Goal: Task Accomplishment & Management: Complete application form

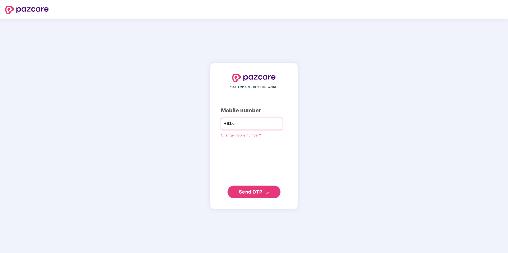
click at [236, 121] on input "number" at bounding box center [257, 123] width 43 height 8
type input "**********"
click at [255, 192] on span "Send OTP" at bounding box center [251, 191] width 24 height 6
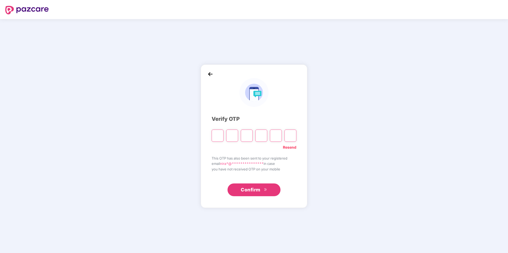
click at [219, 135] on input "Please enter verification code. Digit 1" at bounding box center [218, 135] width 12 height 12
type input "*"
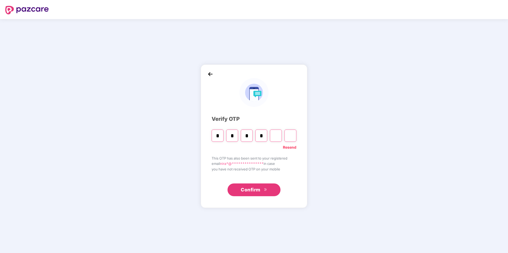
type input "*"
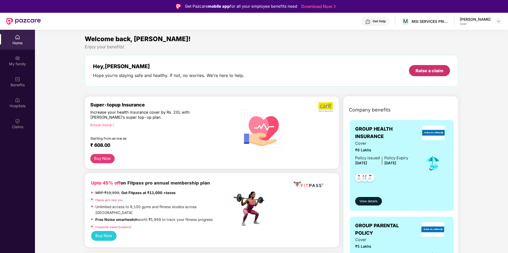
click at [428, 70] on div "Raise a claim" at bounding box center [430, 71] width 28 height 6
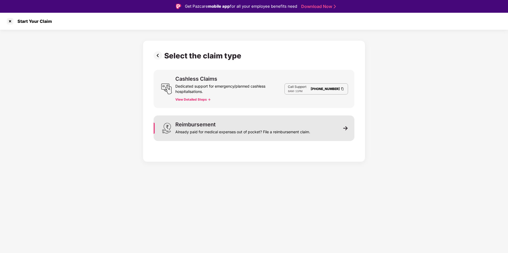
click at [345, 130] on img at bounding box center [346, 128] width 5 height 5
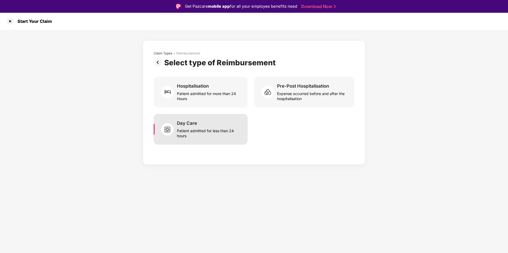
click at [218, 128] on div "Patient admitted for less than 24 hours" at bounding box center [209, 132] width 64 height 12
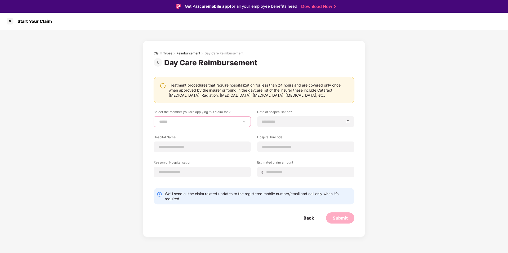
click at [244, 122] on select "**********" at bounding box center [202, 121] width 88 height 4
select select "**********"
click at [158, 119] on select "**********" at bounding box center [202, 121] width 88 height 4
click at [349, 122] on div at bounding box center [306, 121] width 88 height 6
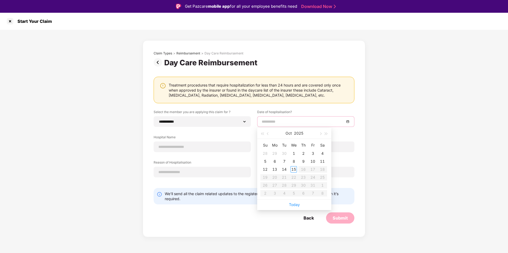
click at [432, 109] on div "**********" at bounding box center [254, 133] width 508 height 207
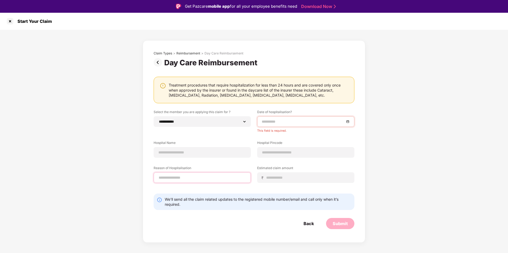
click at [228, 178] on input at bounding box center [202, 178] width 88 height 6
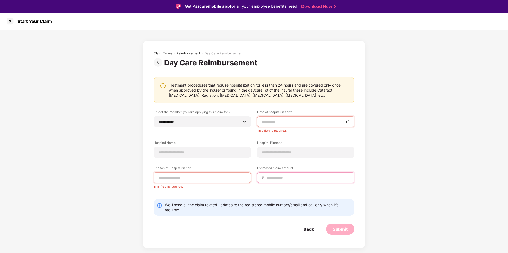
click at [279, 175] on input at bounding box center [308, 178] width 84 height 6
type input "****"
click at [205, 175] on input at bounding box center [202, 178] width 88 height 6
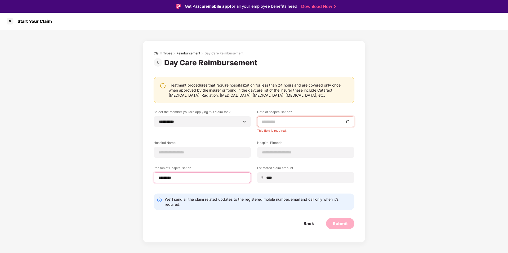
type input "*********"
click at [347, 123] on div at bounding box center [306, 121] width 88 height 6
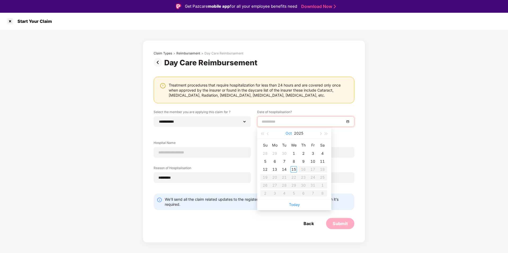
click at [288, 134] on button "Oct" at bounding box center [289, 133] width 6 height 11
type input "**********"
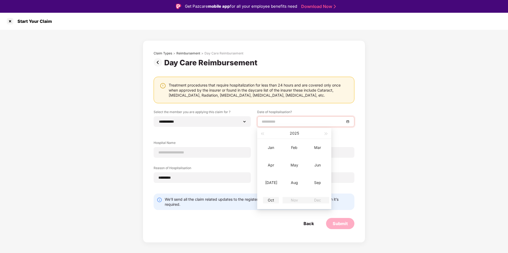
type input "**********"
click at [273, 200] on div "Oct" at bounding box center [271, 200] width 16 height 6
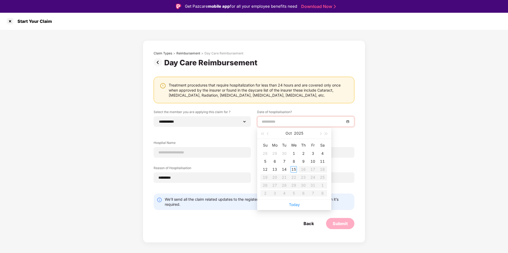
type input "**********"
click at [289, 133] on button "Oct" at bounding box center [289, 133] width 6 height 11
type input "**********"
click at [320, 183] on div "Sep" at bounding box center [318, 182] width 16 height 6
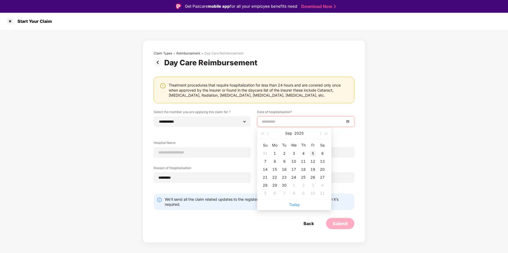
type input "**********"
click at [294, 153] on div "3" at bounding box center [294, 153] width 6 height 6
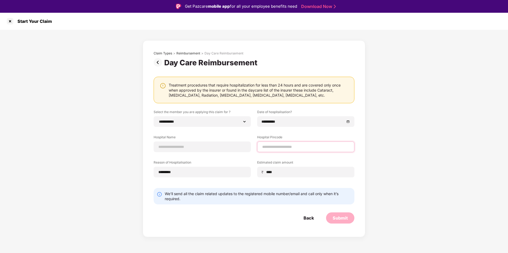
click at [284, 144] on input at bounding box center [306, 147] width 88 height 6
type input "******"
select select "*********"
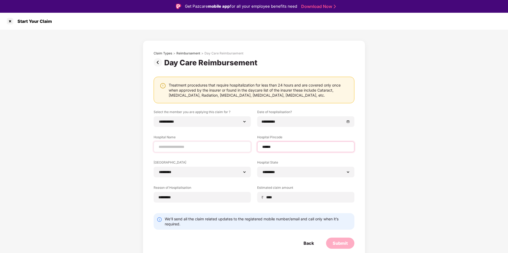
type input "******"
click at [220, 144] on input at bounding box center [202, 147] width 88 height 6
type input "**********"
click at [423, 174] on div "**********" at bounding box center [254, 146] width 508 height 232
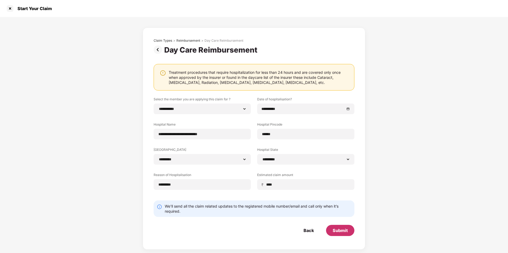
click at [342, 231] on div "Submit" at bounding box center [340, 230] width 15 height 6
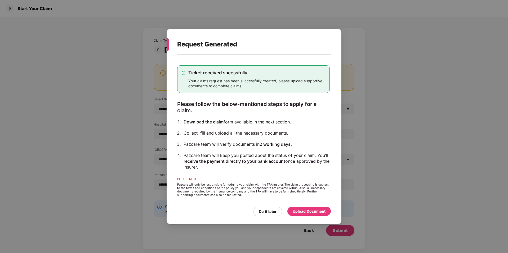
click at [305, 212] on div "Upload Document" at bounding box center [309, 211] width 33 height 6
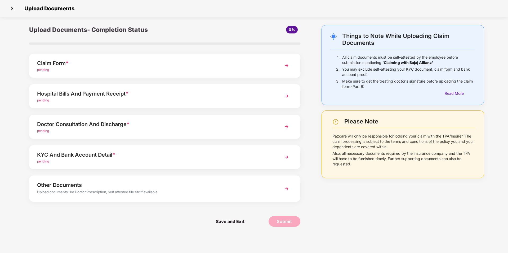
click at [41, 70] on span "pending" at bounding box center [43, 70] width 12 height 4
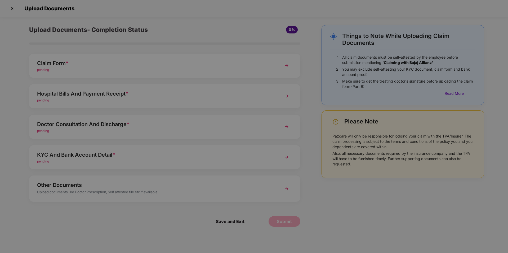
scroll to position [0, 0]
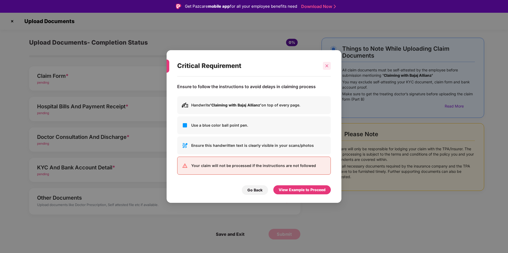
click at [329, 65] on div at bounding box center [327, 66] width 8 height 8
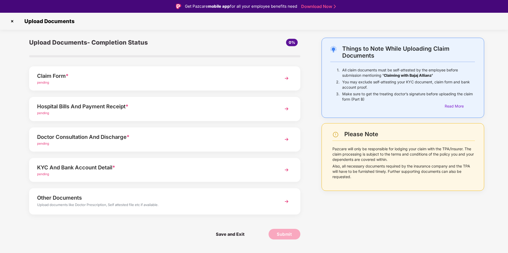
click at [285, 78] on img at bounding box center [287, 78] width 10 height 10
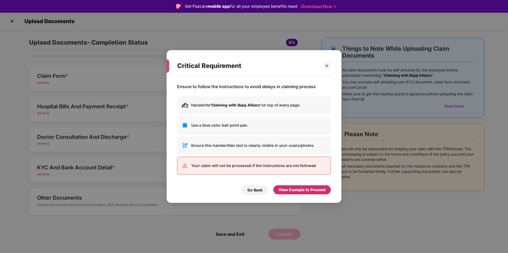
click at [294, 190] on div "View Example to Proceed" at bounding box center [302, 190] width 47 height 6
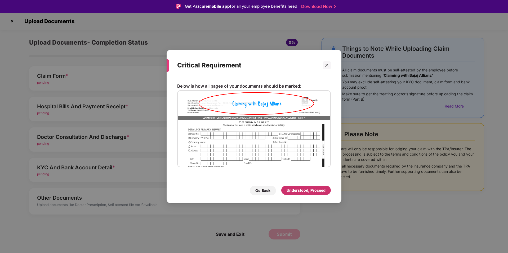
click at [305, 190] on div "Understood, Proceed" at bounding box center [306, 190] width 39 height 6
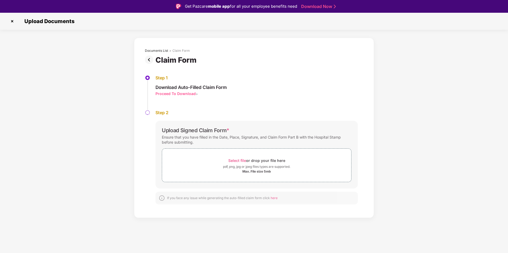
click at [175, 93] on div "Proceed To Download" at bounding box center [176, 93] width 40 height 5
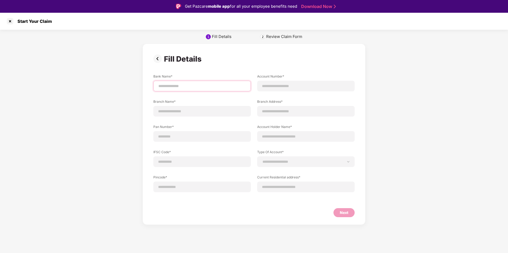
click at [194, 86] on input at bounding box center [202, 86] width 89 height 6
click at [345, 166] on div "**********" at bounding box center [306, 161] width 98 height 11
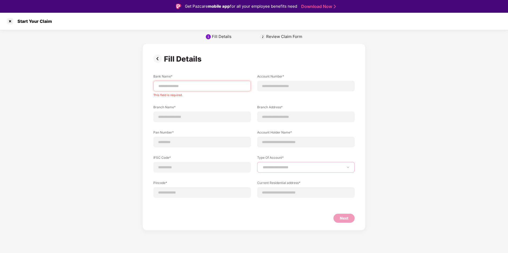
click at [344, 166] on select "**********" at bounding box center [306, 167] width 89 height 4
select select "*******"
click at [262, 165] on select "**********" at bounding box center [306, 167] width 89 height 4
click at [298, 140] on input at bounding box center [306, 142] width 89 height 6
type input "**********"
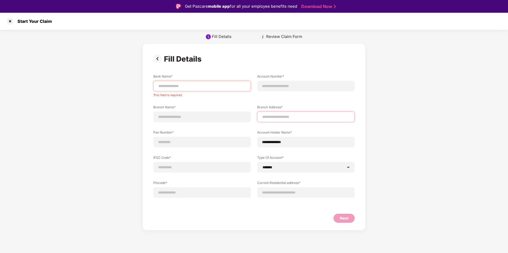
click at [275, 119] on input at bounding box center [306, 117] width 89 height 6
type input "**********"
click at [284, 89] on div at bounding box center [306, 86] width 98 height 11
click at [282, 85] on input at bounding box center [306, 86] width 89 height 6
type input "**********"
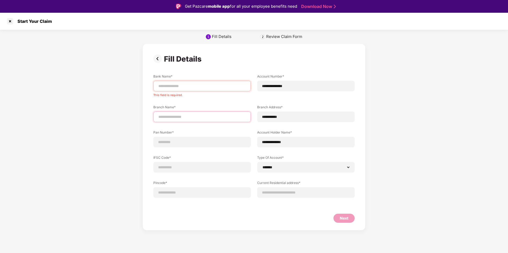
click at [206, 118] on input at bounding box center [202, 117] width 89 height 6
type input "*********"
drag, startPoint x: 189, startPoint y: 115, endPoint x: 138, endPoint y: 117, distance: 50.9
click at [138, 117] on div "**********" at bounding box center [254, 136] width 508 height 187
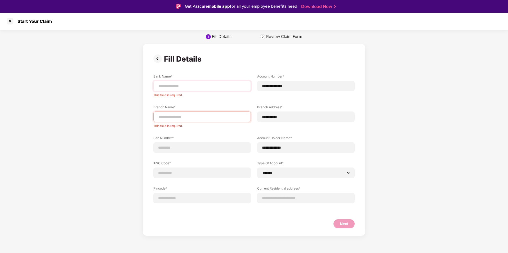
click at [193, 82] on div at bounding box center [202, 86] width 98 height 11
click at [189, 86] on input at bounding box center [202, 86] width 89 height 6
paste input "*********"
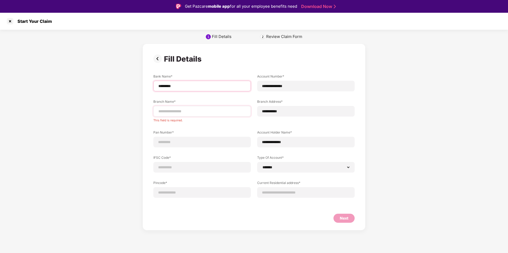
type input "*********"
click at [194, 112] on input at bounding box center [202, 111] width 89 height 6
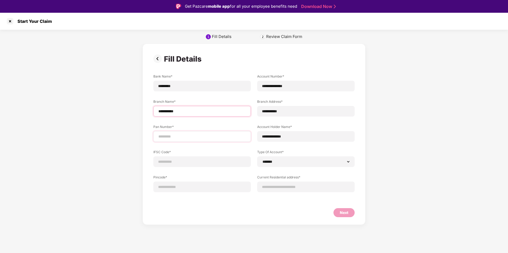
type input "**********"
click at [186, 137] on input at bounding box center [202, 137] width 89 height 6
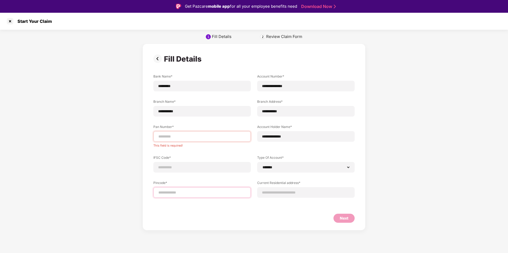
click at [184, 188] on div at bounding box center [202, 192] width 98 height 11
type input "*****"
select select "*******"
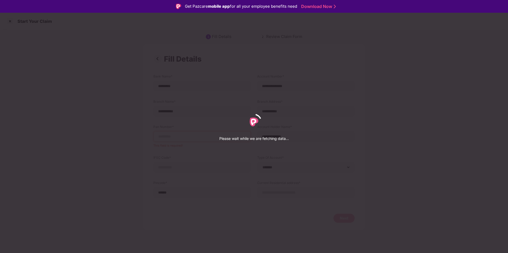
select select "*******"
select select "*********"
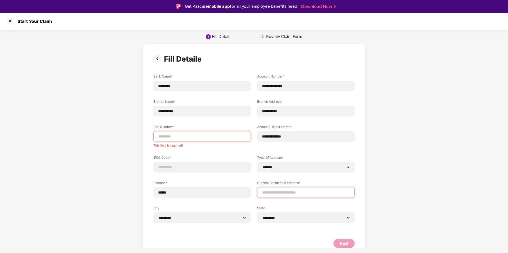
click at [277, 192] on input at bounding box center [306, 193] width 89 height 6
type input "**********"
click at [201, 167] on input at bounding box center [202, 167] width 89 height 6
type input "**********"
click at [181, 140] on div at bounding box center [202, 136] width 98 height 11
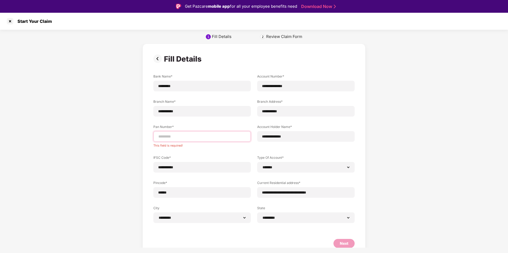
click at [177, 135] on input at bounding box center [202, 137] width 89 height 6
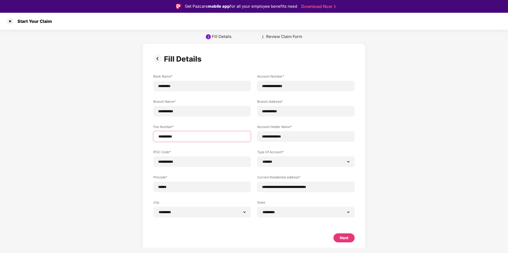
scroll to position [2, 0]
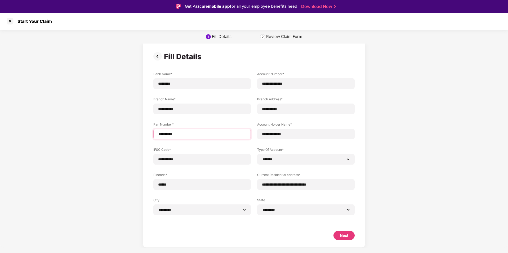
type input "**********"
click at [346, 234] on div "Next" at bounding box center [344, 235] width 8 height 6
select select "*******"
select select "*********"
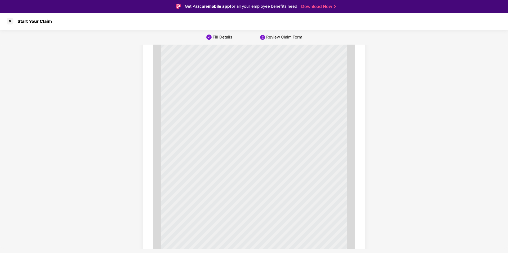
scroll to position [1756, 0]
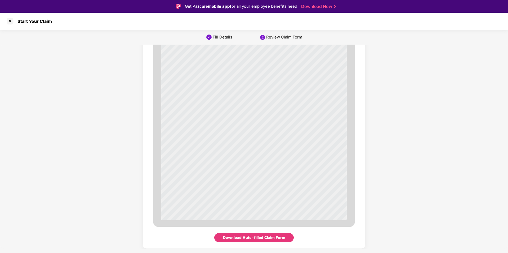
click at [266, 238] on div "Download Auto-filled Claim Form" at bounding box center [254, 237] width 62 height 6
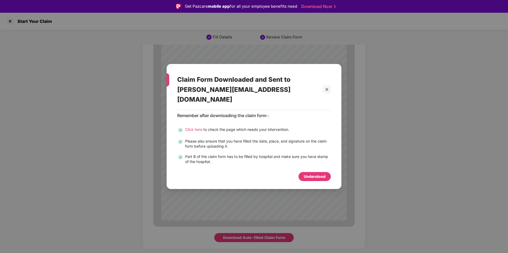
click at [318, 173] on div "Understood" at bounding box center [315, 176] width 22 height 6
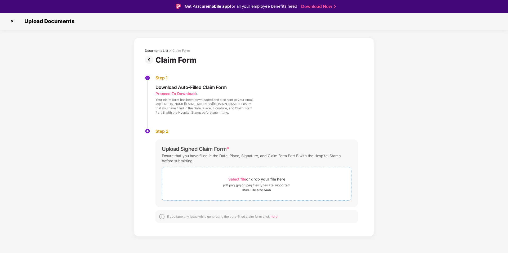
scroll to position [13, 0]
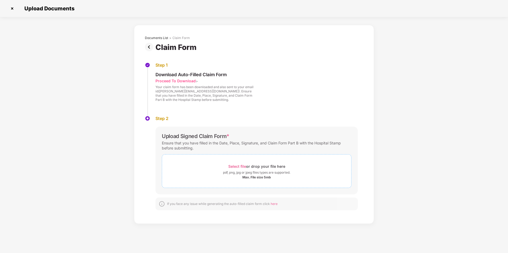
click at [240, 165] on span "Select file" at bounding box center [237, 166] width 18 height 5
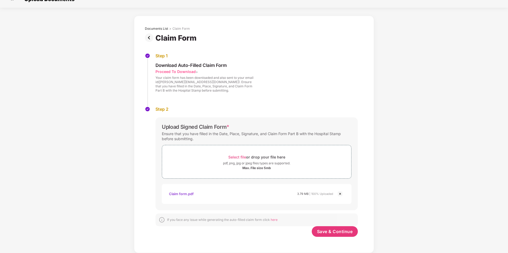
scroll to position [9, 0]
click at [184, 194] on div "Claim form.pdf" at bounding box center [181, 193] width 25 height 9
click at [341, 194] on img at bounding box center [340, 193] width 6 height 6
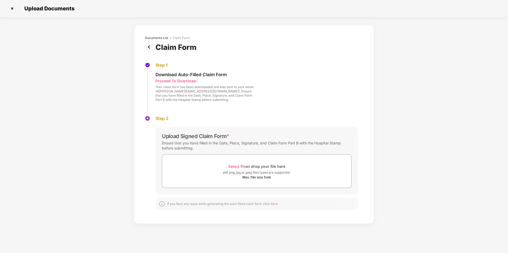
scroll to position [0, 0]
click at [234, 166] on span "Select file" at bounding box center [237, 166] width 18 height 5
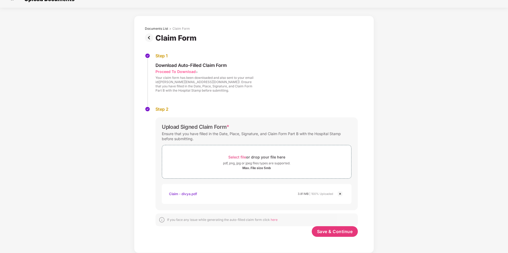
scroll to position [9, 0]
click at [337, 235] on button "Save & Continue" at bounding box center [335, 231] width 46 height 11
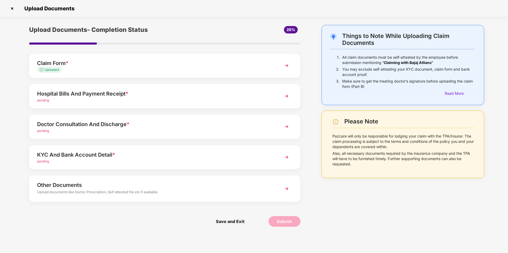
click at [285, 96] on img at bounding box center [287, 96] width 10 height 10
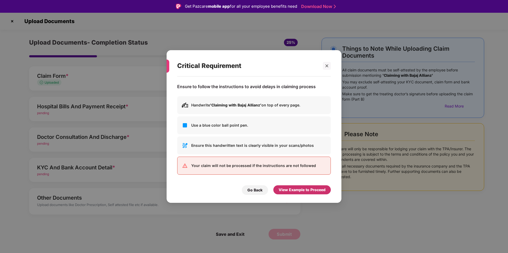
click at [292, 190] on div "View Example to Proceed" at bounding box center [302, 190] width 47 height 6
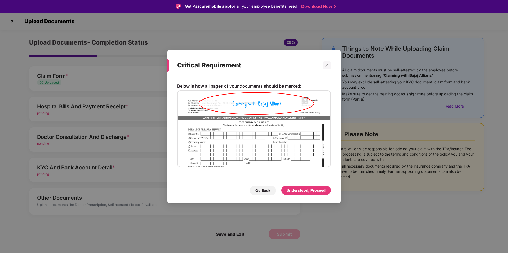
scroll to position [13, 0]
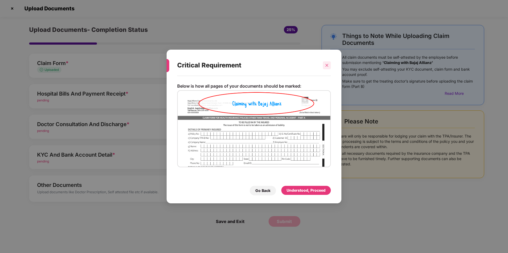
click at [326, 67] on div at bounding box center [327, 65] width 8 height 8
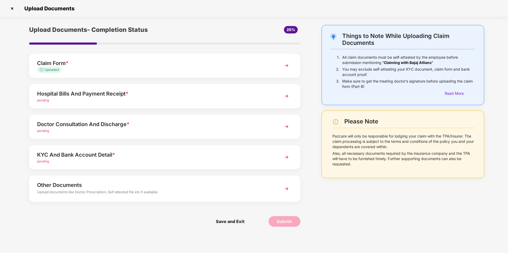
click at [58, 93] on div "Hospital Bills And Payment Receipt *" at bounding box center [154, 93] width 234 height 8
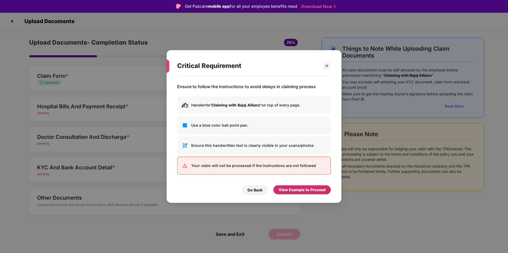
click at [304, 189] on div "View Example to Proceed" at bounding box center [302, 190] width 47 height 6
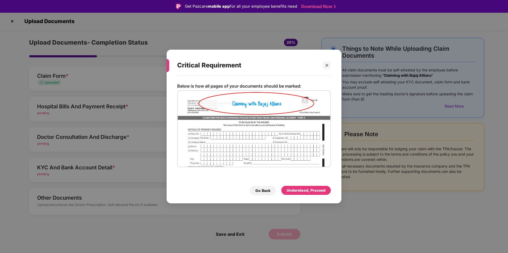
scroll to position [13, 0]
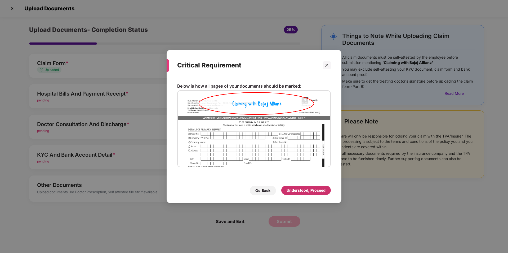
click at [297, 189] on div "Understood, Proceed" at bounding box center [306, 190] width 39 height 6
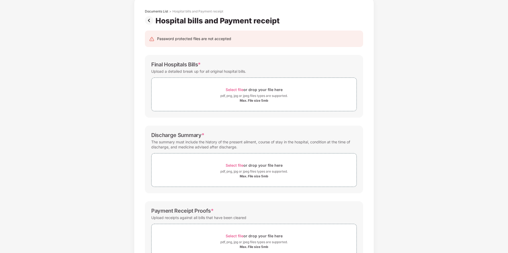
scroll to position [69, 0]
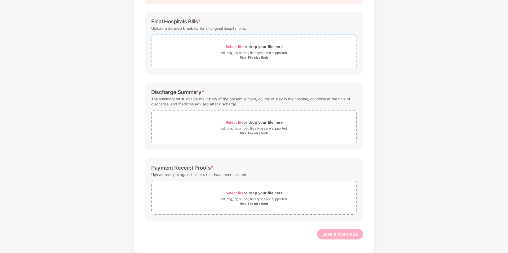
click at [238, 46] on span "Select file" at bounding box center [235, 46] width 18 height 5
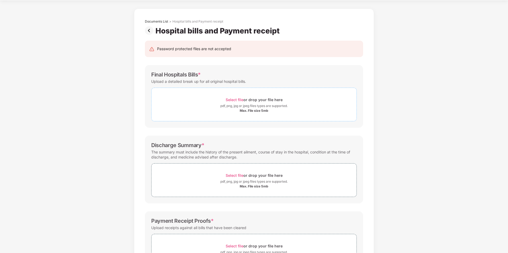
click at [236, 99] on span "Select file" at bounding box center [235, 99] width 18 height 5
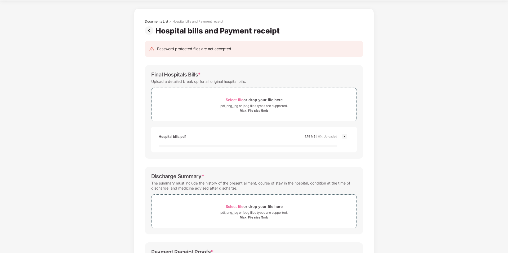
scroll to position [69, 0]
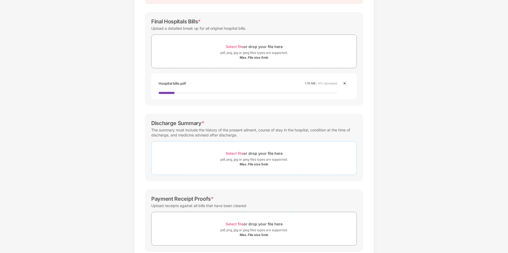
click at [235, 153] on span "Select file" at bounding box center [235, 153] width 18 height 5
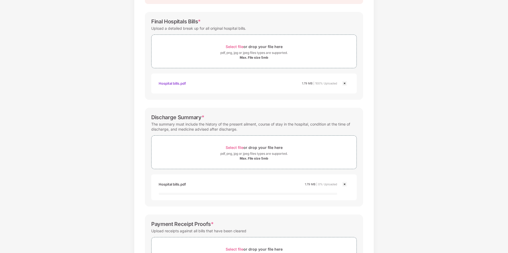
scroll to position [126, 0]
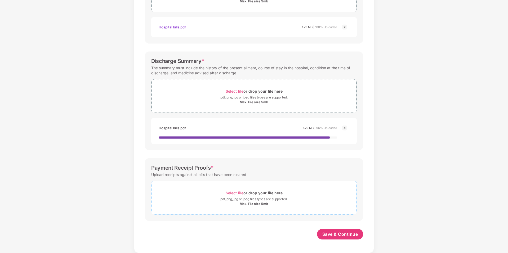
click at [239, 191] on span "Select file" at bounding box center [235, 192] width 18 height 5
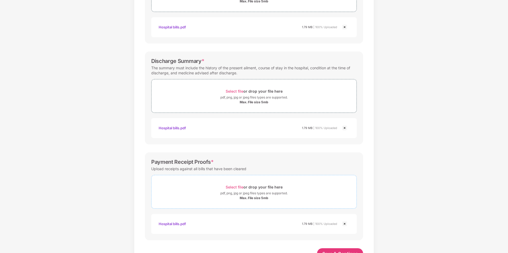
scroll to position [145, 0]
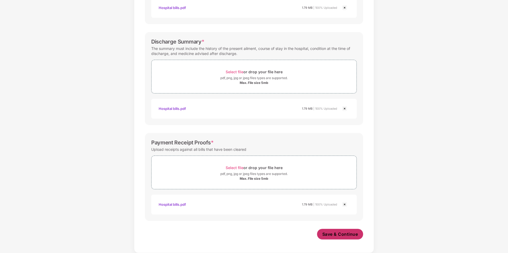
click at [342, 232] on span "Save & Continue" at bounding box center [341, 234] width 36 height 6
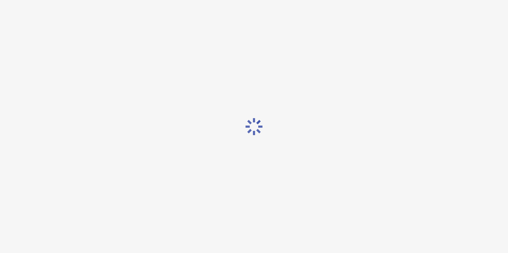
scroll to position [0, 0]
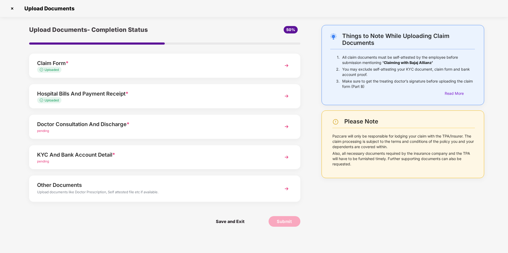
click at [47, 129] on span "pending" at bounding box center [43, 131] width 12 height 4
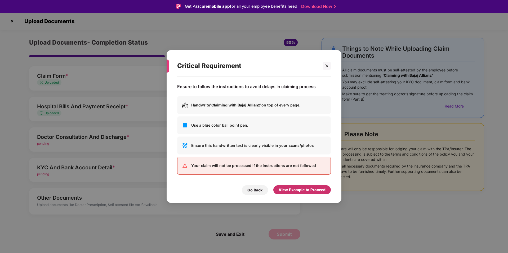
click at [299, 190] on div "View Example to Proceed" at bounding box center [302, 190] width 47 height 6
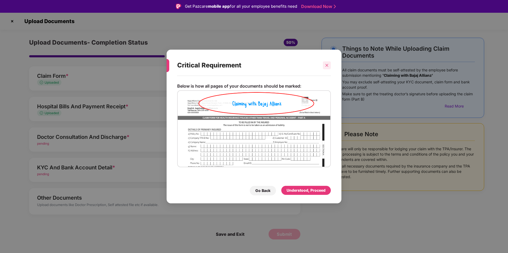
click at [326, 65] on icon "close" at bounding box center [327, 65] width 4 height 4
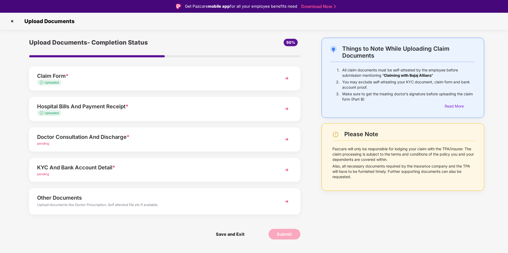
click at [286, 137] on img at bounding box center [287, 139] width 10 height 10
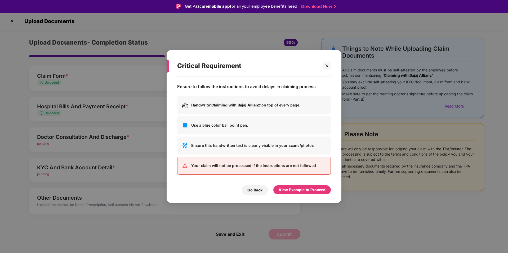
scroll to position [13, 0]
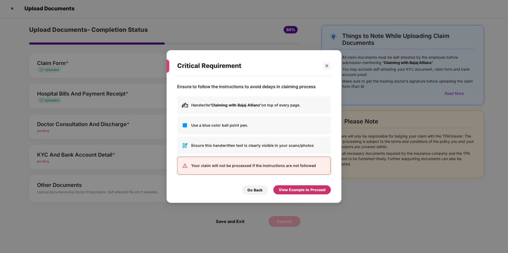
click at [297, 190] on div "View Example to Proceed" at bounding box center [302, 190] width 47 height 6
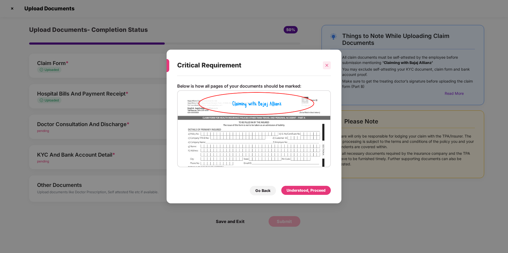
click at [327, 66] on icon "close" at bounding box center [327, 65] width 4 height 4
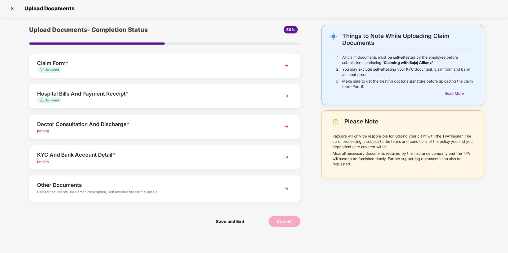
click at [45, 131] on span "pending" at bounding box center [43, 131] width 12 height 4
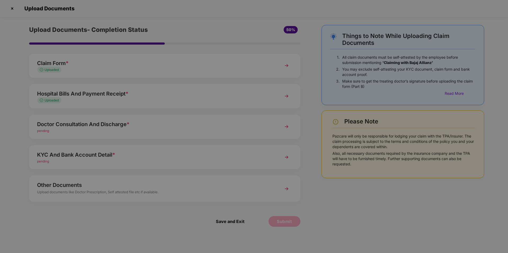
scroll to position [0, 0]
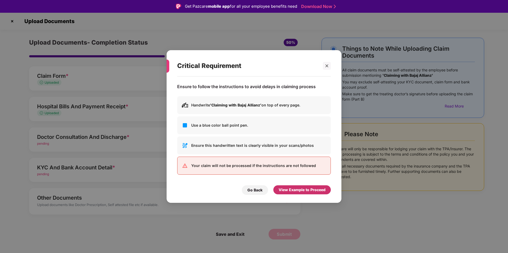
click at [299, 190] on div "View Example to Proceed" at bounding box center [302, 190] width 47 height 6
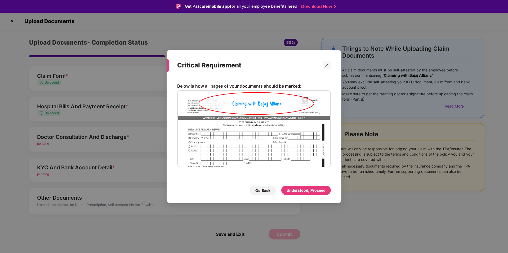
scroll to position [13, 0]
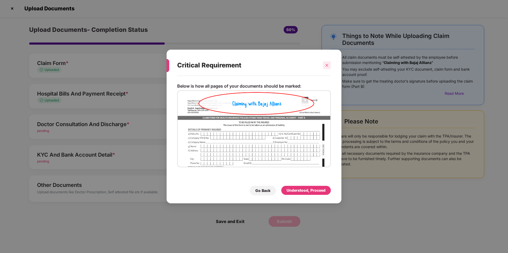
click at [329, 65] on div at bounding box center [327, 65] width 8 height 8
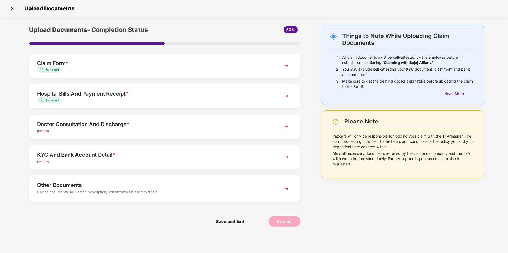
click at [288, 126] on img at bounding box center [287, 127] width 10 height 10
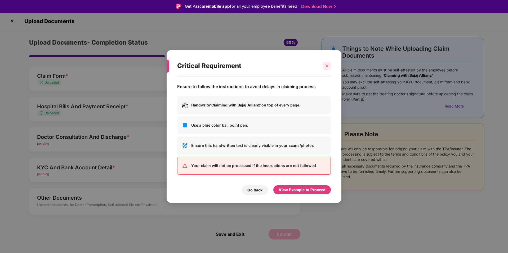
click at [327, 67] on icon "close" at bounding box center [327, 66] width 4 height 4
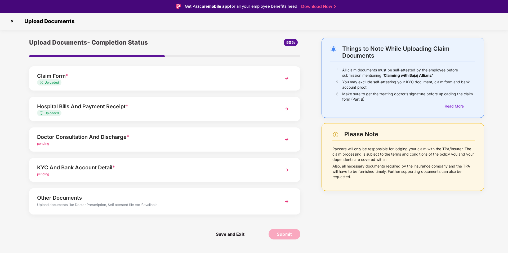
click at [49, 136] on div "Doctor Consultation And Discharge *" at bounding box center [154, 137] width 234 height 8
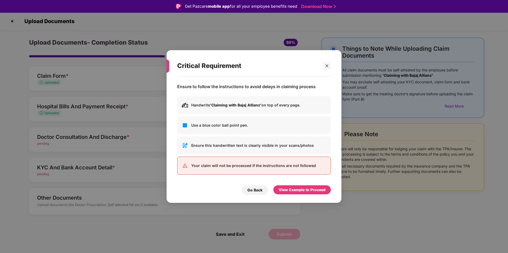
scroll to position [13, 0]
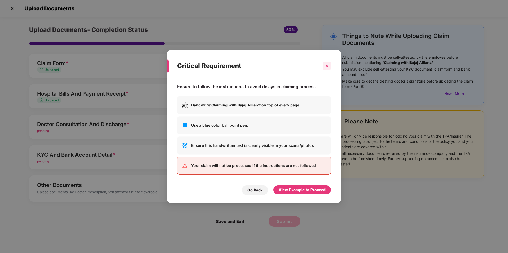
click at [324, 65] on div at bounding box center [327, 66] width 8 height 8
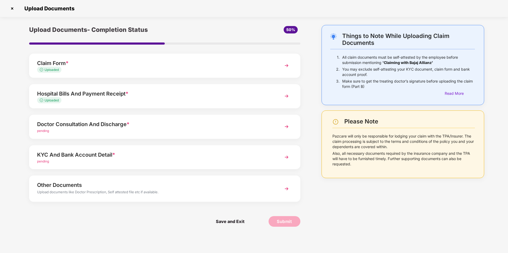
click at [89, 124] on div "Doctor Consultation And Discharge *" at bounding box center [154, 124] width 234 height 8
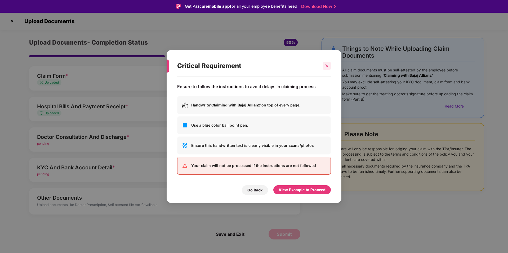
click at [326, 64] on icon "close" at bounding box center [327, 66] width 4 height 4
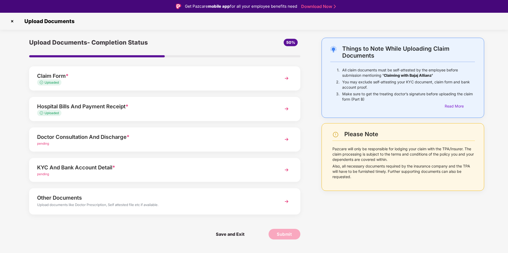
click at [46, 142] on span "pending" at bounding box center [43, 143] width 12 height 4
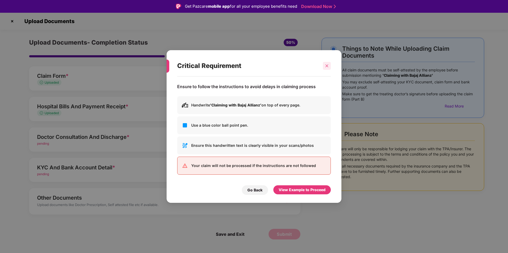
click at [326, 67] on icon "close" at bounding box center [327, 66] width 4 height 4
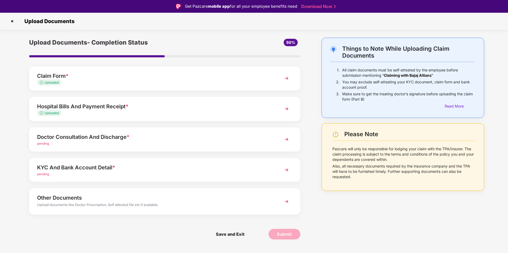
click at [290, 140] on img at bounding box center [287, 139] width 10 height 10
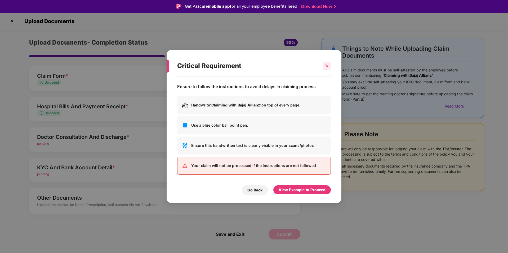
click at [328, 67] on icon "close" at bounding box center [327, 66] width 4 height 4
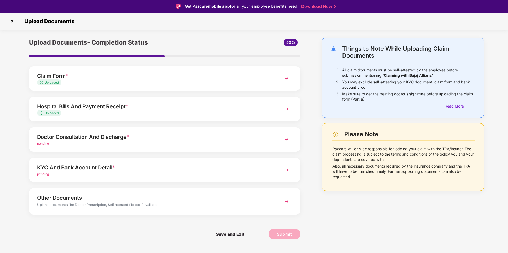
click at [44, 173] on span "pending" at bounding box center [43, 174] width 12 height 4
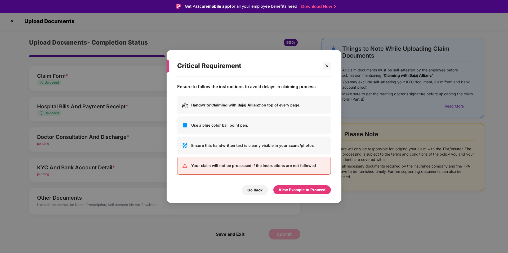
scroll to position [13, 0]
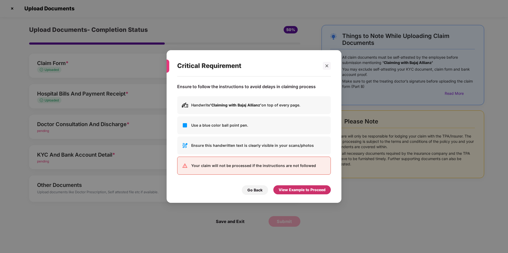
click at [305, 190] on div "View Example to Proceed" at bounding box center [302, 190] width 47 height 6
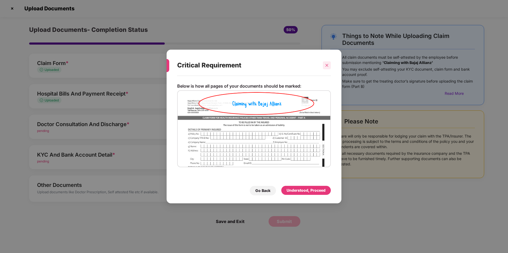
click at [328, 64] on icon "close" at bounding box center [327, 65] width 3 height 3
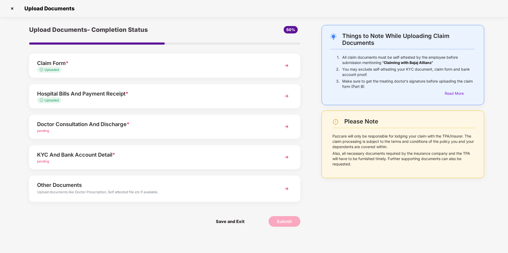
click at [200, 195] on div "Upload documents like Doctor Prescription, Self attested file etc if available." at bounding box center [154, 192] width 234 height 7
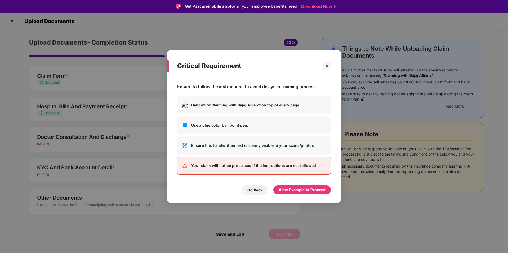
click at [327, 70] on div "Critical Requirement" at bounding box center [254, 65] width 154 height 21
click at [326, 63] on div at bounding box center [327, 66] width 8 height 8
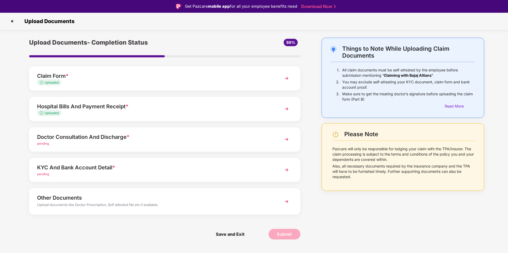
click at [325, 65] on div "Things to Note While Uploading Claim Documents 1. All claim documents must be s…" at bounding box center [403, 78] width 163 height 80
click at [287, 138] on img at bounding box center [287, 139] width 10 height 10
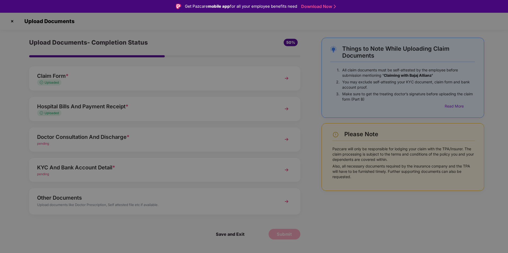
click at [287, 138] on div "Ensure this handwritten text is clearly visible in your scans/photos" at bounding box center [254, 145] width 154 height 18
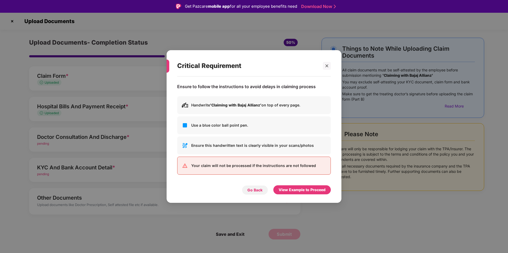
click at [253, 190] on div "Go Back" at bounding box center [255, 190] width 15 height 6
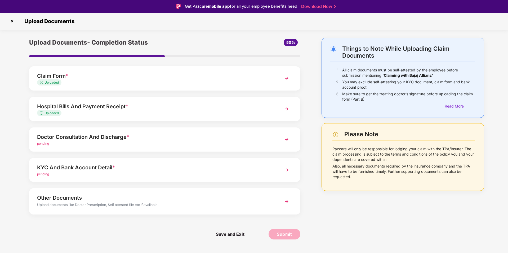
click at [42, 142] on span "pending" at bounding box center [43, 143] width 12 height 4
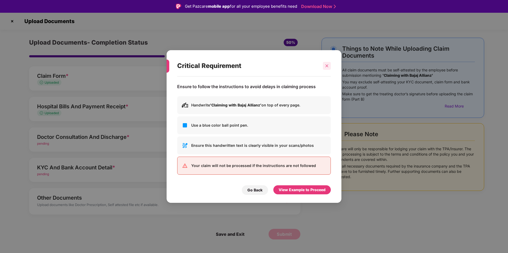
click at [328, 66] on icon "close" at bounding box center [327, 65] width 3 height 3
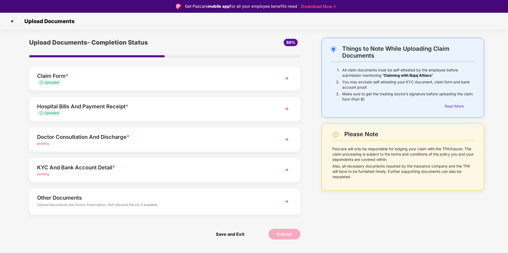
click at [288, 137] on img at bounding box center [287, 139] width 10 height 10
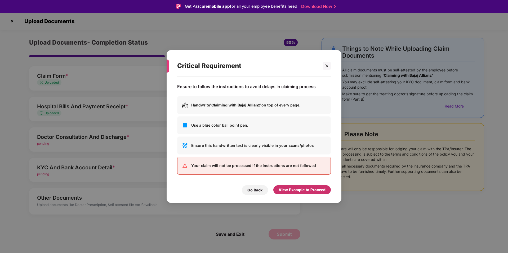
click at [289, 188] on div "View Example to Proceed" at bounding box center [302, 190] width 47 height 6
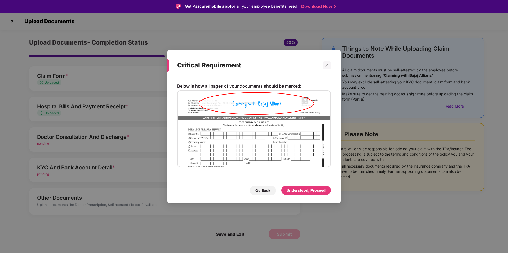
scroll to position [13, 0]
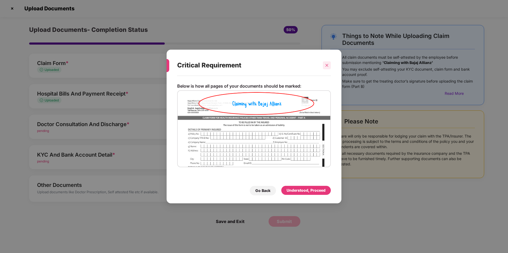
click at [326, 65] on icon "close" at bounding box center [327, 65] width 4 height 4
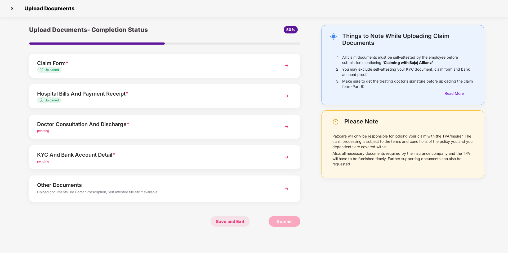
click at [233, 220] on span "Save and Exit" at bounding box center [230, 221] width 39 height 11
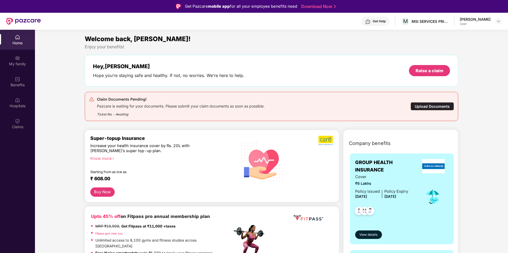
click at [422, 106] on div "Upload Documents" at bounding box center [432, 106] width 43 height 8
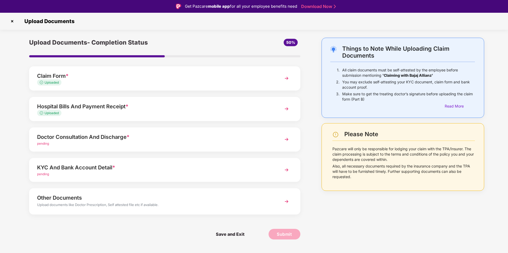
click at [43, 174] on span "pending" at bounding box center [43, 174] width 12 height 4
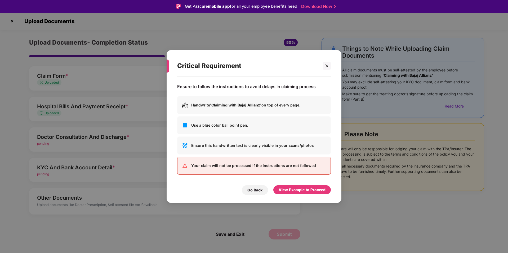
scroll to position [13, 0]
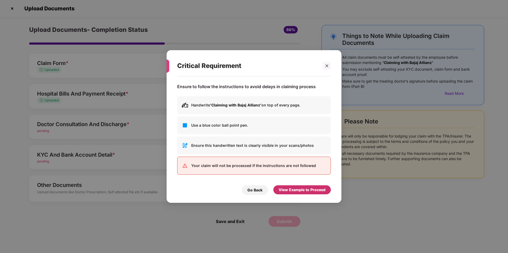
click at [296, 190] on div "View Example to Proceed" at bounding box center [302, 190] width 47 height 6
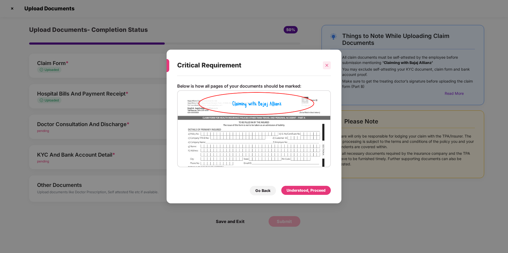
click at [328, 64] on icon "close" at bounding box center [327, 65] width 3 height 3
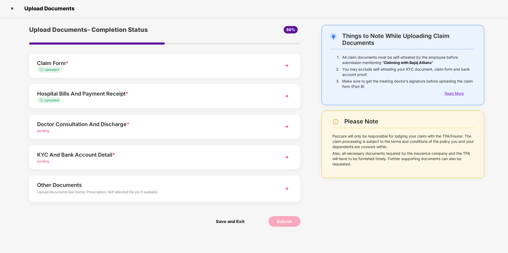
click at [453, 93] on div "Read More" at bounding box center [460, 93] width 30 height 6
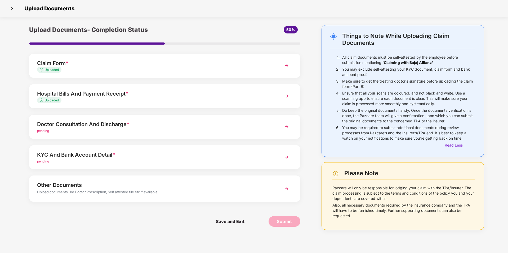
click at [446, 146] on div "Read Less" at bounding box center [460, 145] width 30 height 6
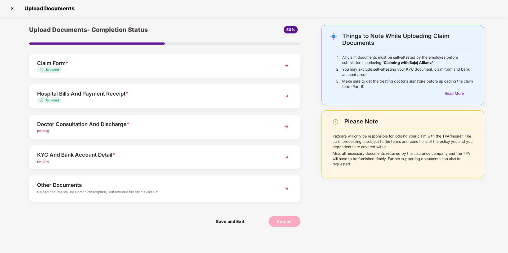
click at [43, 161] on span "pending" at bounding box center [43, 161] width 12 height 4
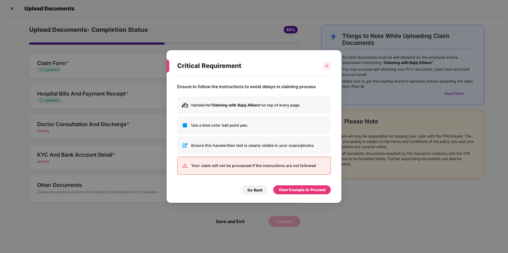
click at [327, 65] on icon "close" at bounding box center [327, 66] width 4 height 4
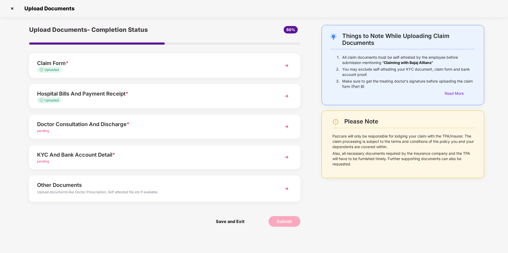
click at [50, 68] on span "Uploaded" at bounding box center [52, 70] width 14 height 4
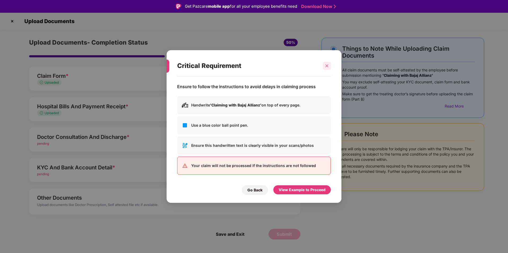
click at [326, 67] on icon "close" at bounding box center [327, 65] width 3 height 3
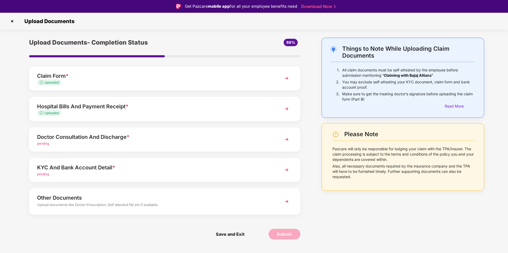
click at [288, 77] on img at bounding box center [287, 78] width 10 height 10
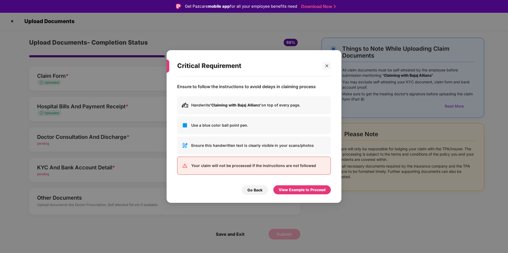
scroll to position [13, 0]
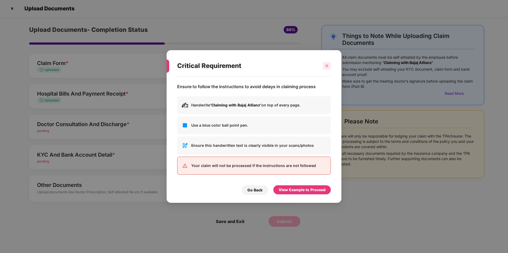
click at [329, 66] on div at bounding box center [327, 66] width 8 height 8
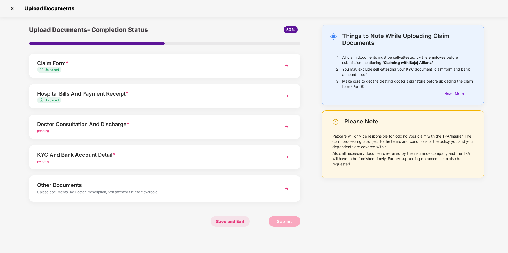
click at [233, 222] on span "Save and Exit" at bounding box center [230, 221] width 39 height 11
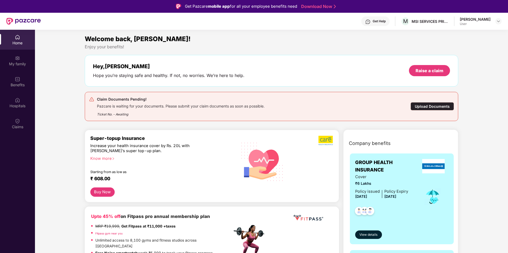
click at [422, 106] on div "Upload Documents" at bounding box center [432, 106] width 43 height 8
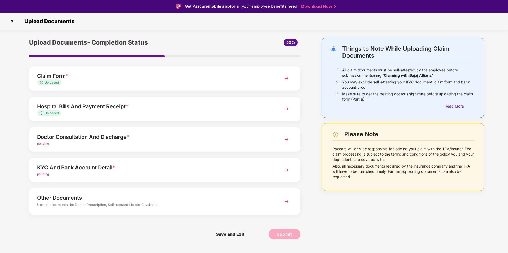
click at [284, 138] on img at bounding box center [287, 139] width 10 height 10
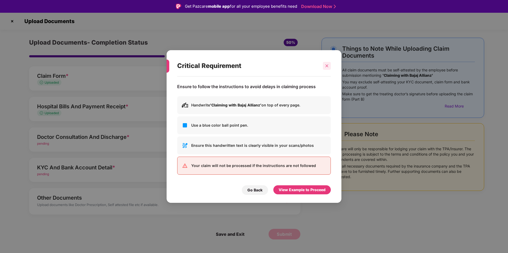
click at [329, 68] on div at bounding box center [327, 66] width 8 height 8
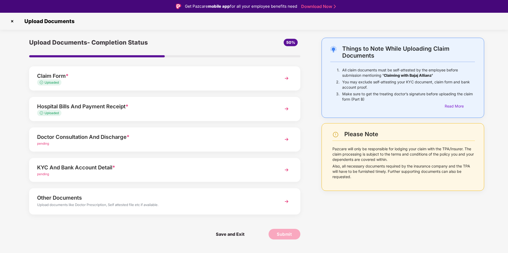
click at [289, 139] on img at bounding box center [287, 139] width 10 height 10
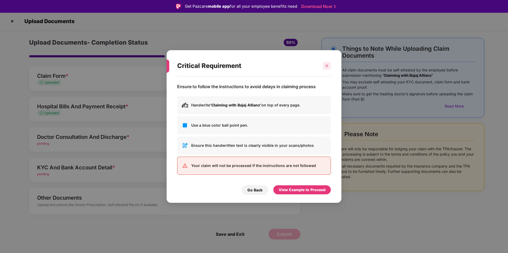
click at [326, 67] on icon "close" at bounding box center [327, 66] width 4 height 4
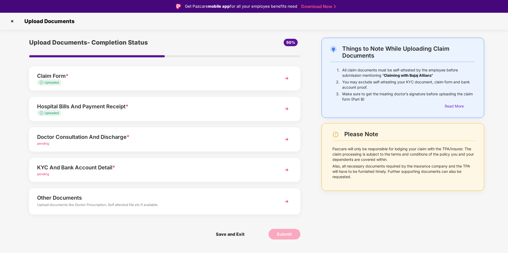
click at [43, 144] on span "pending" at bounding box center [43, 143] width 12 height 4
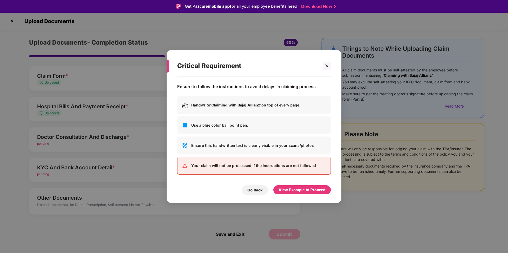
scroll to position [13, 0]
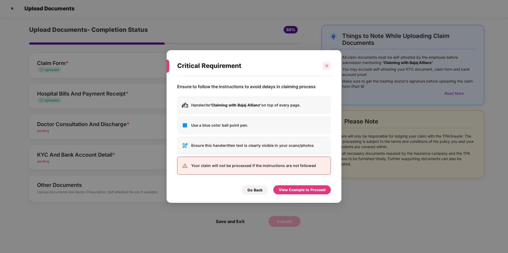
click at [326, 65] on icon "close" at bounding box center [327, 66] width 4 height 4
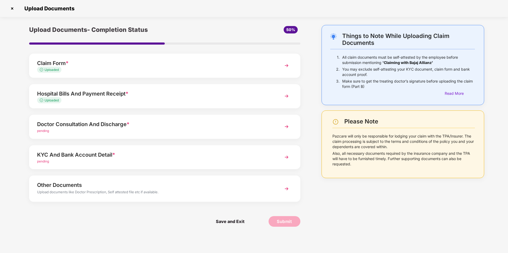
click at [47, 131] on span "pending" at bounding box center [43, 131] width 12 height 4
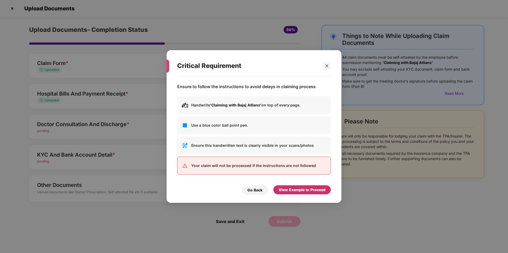
click at [306, 188] on div "View Example to Proceed" at bounding box center [302, 190] width 47 height 6
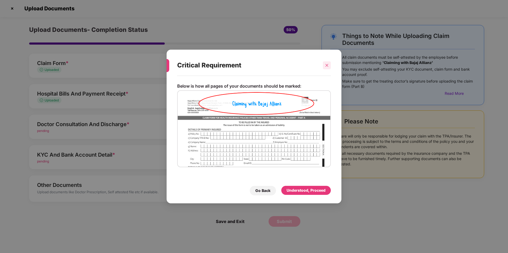
click at [326, 64] on icon "close" at bounding box center [327, 65] width 3 height 3
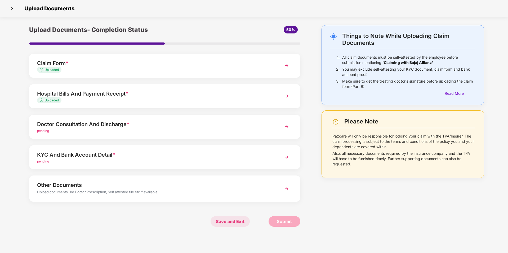
click at [238, 219] on span "Save and Exit" at bounding box center [230, 221] width 39 height 11
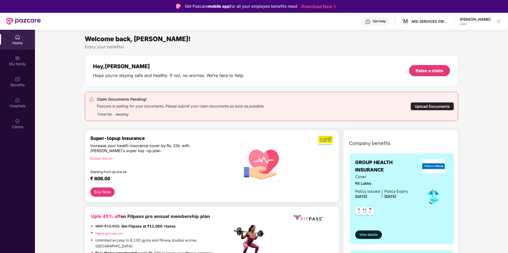
click at [437, 106] on div "Upload Documents" at bounding box center [432, 106] width 43 height 8
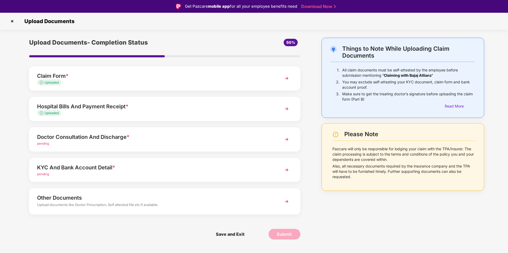
click at [67, 135] on div "Doctor Consultation And Discharge *" at bounding box center [154, 137] width 234 height 8
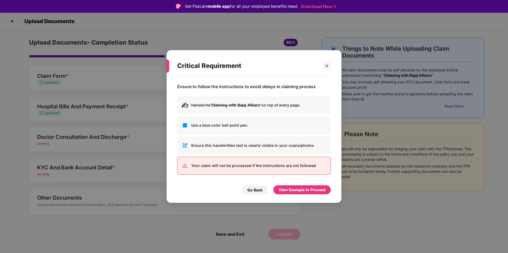
scroll to position [13, 0]
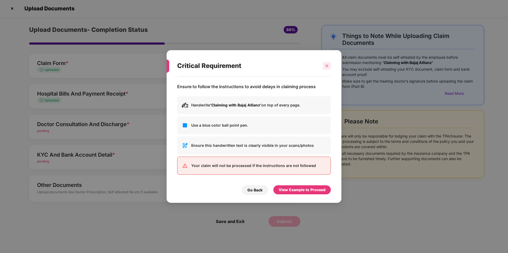
click at [328, 67] on icon "close" at bounding box center [327, 66] width 4 height 4
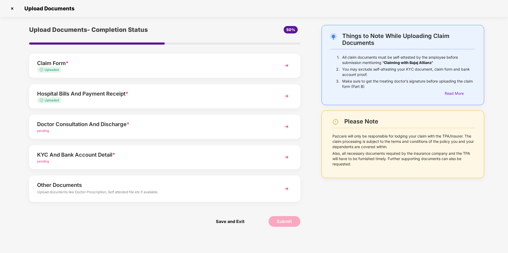
click at [43, 162] on span "pending" at bounding box center [43, 161] width 12 height 4
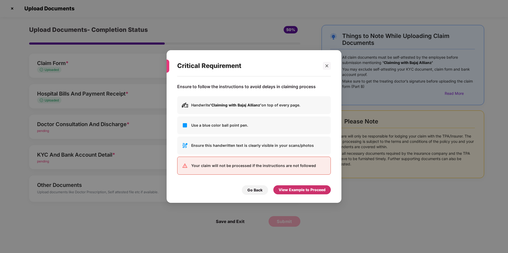
click at [300, 191] on div "View Example to Proceed" at bounding box center [302, 190] width 47 height 6
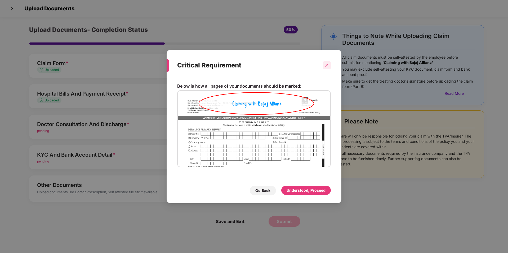
click at [327, 63] on icon "close" at bounding box center [327, 65] width 4 height 4
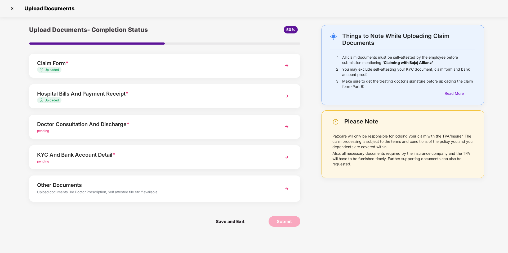
scroll to position [0, 0]
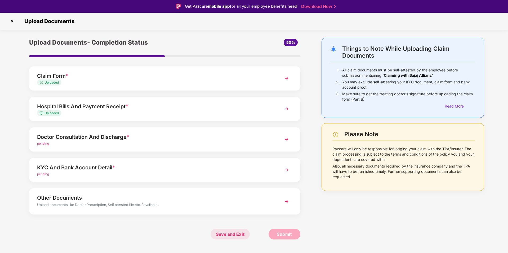
click at [237, 234] on span "Save and Exit" at bounding box center [230, 233] width 39 height 11
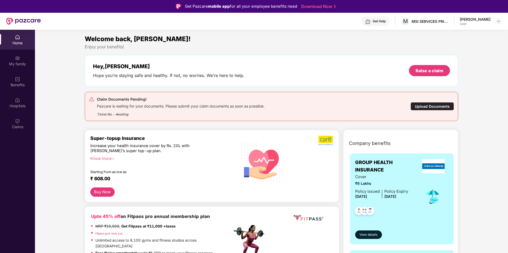
click at [428, 106] on div "Upload Documents" at bounding box center [432, 106] width 43 height 8
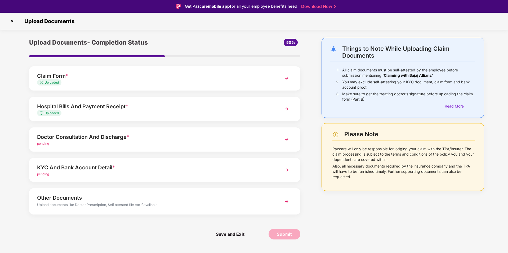
click at [46, 174] on span "pending" at bounding box center [43, 174] width 12 height 4
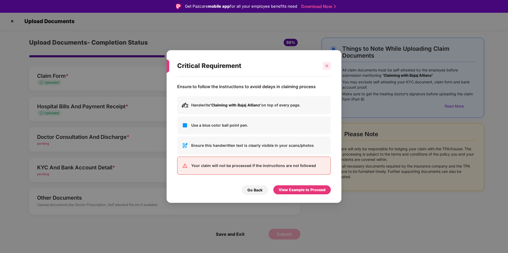
click at [327, 63] on div at bounding box center [327, 66] width 8 height 8
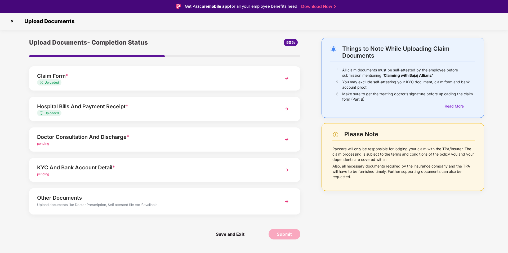
click at [288, 171] on img at bounding box center [287, 170] width 10 height 10
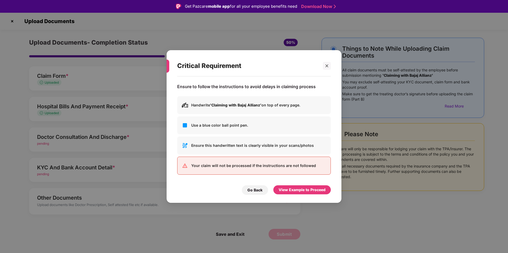
click at [288, 171] on div "Your claim will not be processed if the instructions are not followed" at bounding box center [254, 165] width 154 height 18
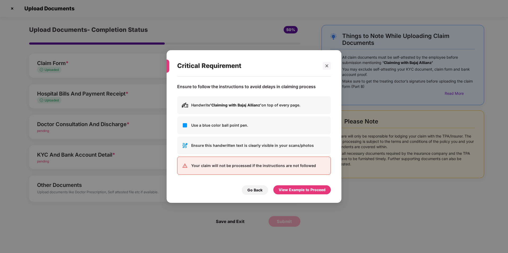
click at [254, 163] on p "Your claim will not be processed if the instructions are not followed" at bounding box center [258, 165] width 135 height 6
click at [222, 120] on div "Use a blue color ball point pen." at bounding box center [254, 125] width 154 height 18
click at [208, 84] on p "Ensure to follow the instructions to avoid delays in claiming process" at bounding box center [246, 87] width 139 height 6
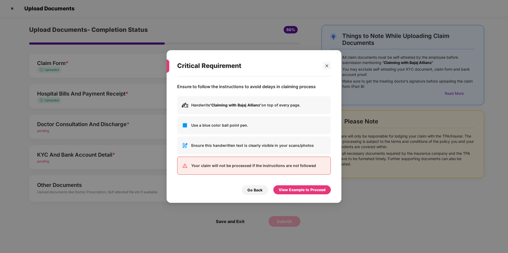
drag, startPoint x: 293, startPoint y: 82, endPoint x: 294, endPoint y: 94, distance: 11.4
click at [294, 90] on div "Ensure to follow the instructions to avoid delays in claiming process" at bounding box center [246, 85] width 139 height 12
click at [260, 188] on div "Go Back" at bounding box center [255, 190] width 15 height 6
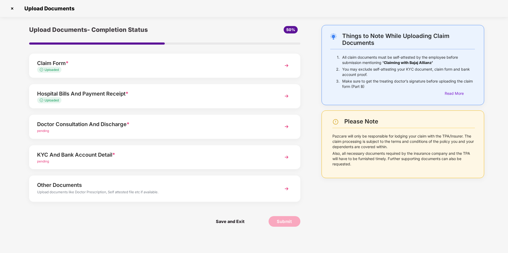
click at [300, 193] on div "Other Documents Upload documents like Doctor Prescription, Self attested file e…" at bounding box center [164, 188] width 271 height 26
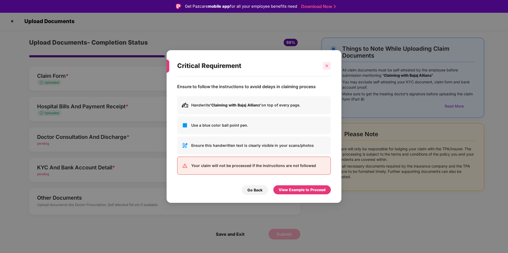
click at [324, 65] on div at bounding box center [327, 66] width 8 height 8
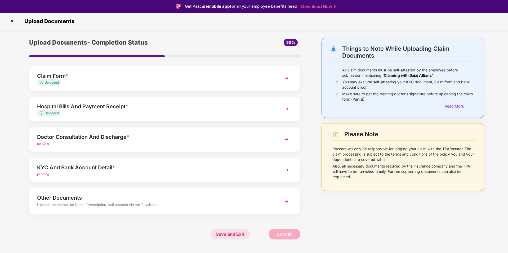
click at [232, 236] on span "Save and Exit" at bounding box center [230, 233] width 39 height 11
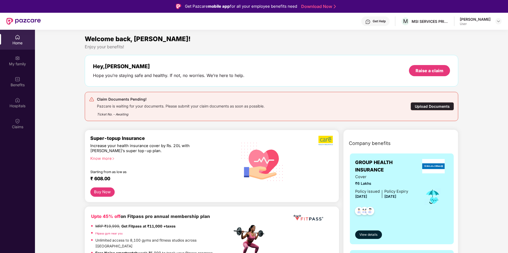
click at [426, 104] on div "Upload Documents" at bounding box center [432, 106] width 43 height 8
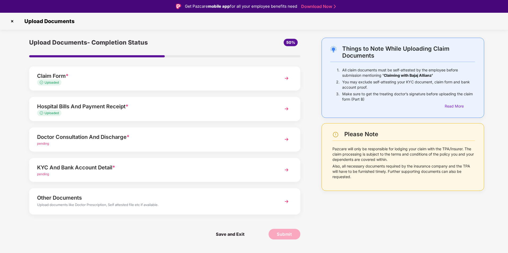
click at [41, 142] on span "pending" at bounding box center [43, 143] width 12 height 4
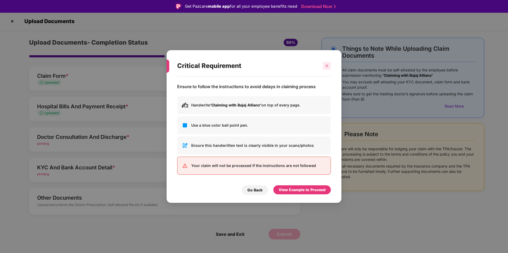
click at [328, 66] on icon "close" at bounding box center [327, 66] width 4 height 4
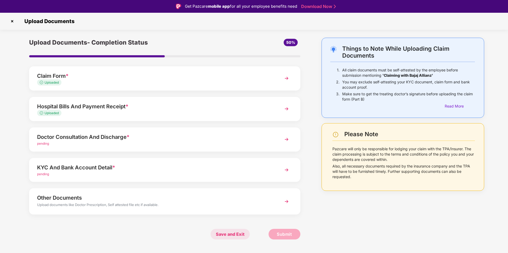
click at [233, 231] on span "Save and Exit" at bounding box center [230, 233] width 39 height 11
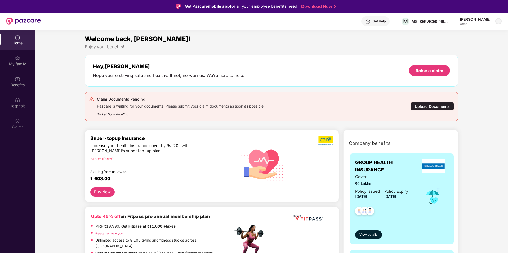
click at [496, 22] on div at bounding box center [499, 21] width 6 height 6
click at [448, 32] on div "Logout" at bounding box center [473, 34] width 69 height 10
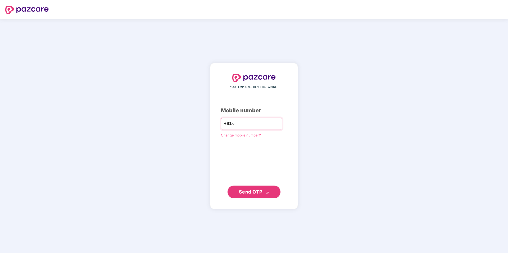
click at [239, 127] on input "number" at bounding box center [257, 123] width 43 height 8
click at [243, 124] on input "*********" at bounding box center [257, 123] width 43 height 8
type input "**********"
click at [249, 192] on span "Send OTP" at bounding box center [251, 192] width 24 height 6
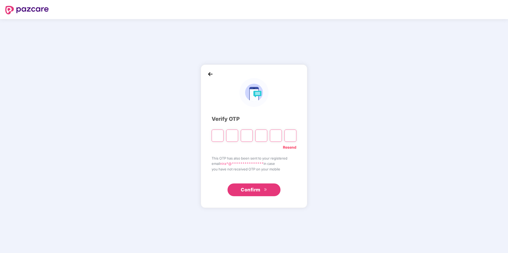
type input "*"
click at [263, 135] on input "*" at bounding box center [262, 135] width 12 height 12
type input "*"
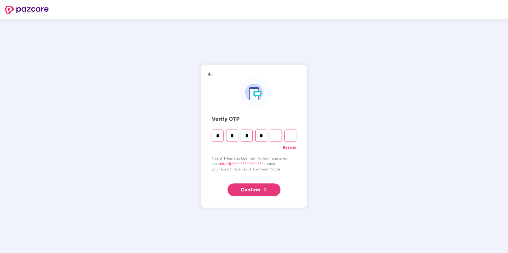
type input "*"
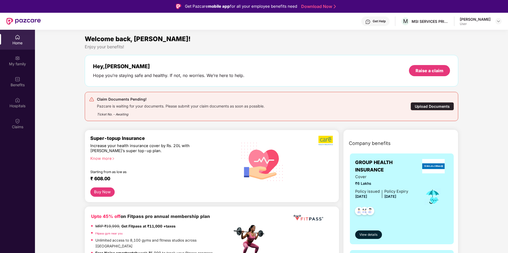
click at [430, 106] on div "Upload Documents" at bounding box center [432, 106] width 43 height 8
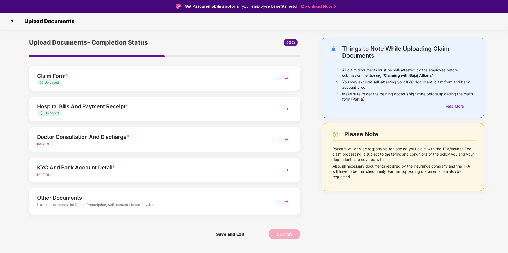
click at [83, 141] on div "pending" at bounding box center [154, 143] width 234 height 5
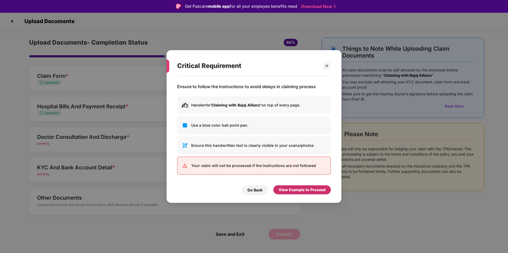
click at [299, 190] on div "View Example to Proceed" at bounding box center [302, 190] width 47 height 6
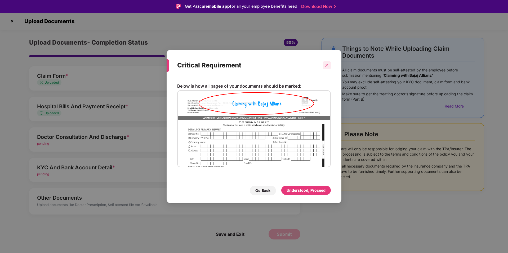
click at [326, 65] on icon "close" at bounding box center [327, 65] width 4 height 4
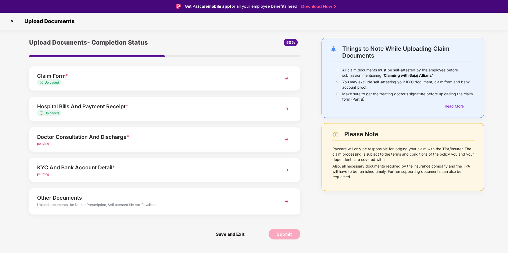
click at [285, 137] on img at bounding box center [287, 139] width 10 height 10
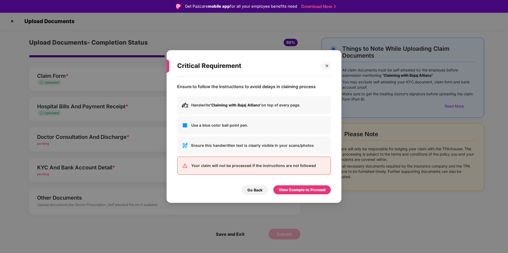
scroll to position [13, 0]
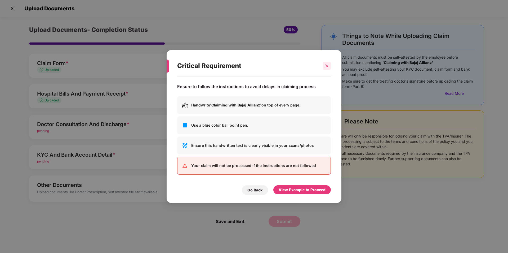
click at [327, 67] on icon "close" at bounding box center [327, 66] width 4 height 4
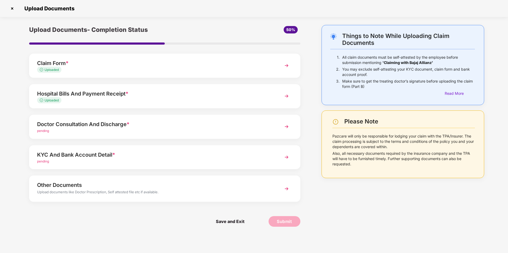
scroll to position [0, 0]
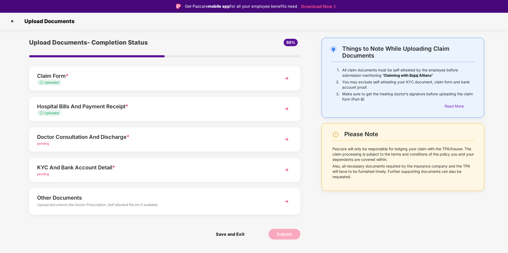
click at [81, 202] on div "Upload documents like Doctor Prescription, Self attested file etc if available." at bounding box center [154, 205] width 234 height 7
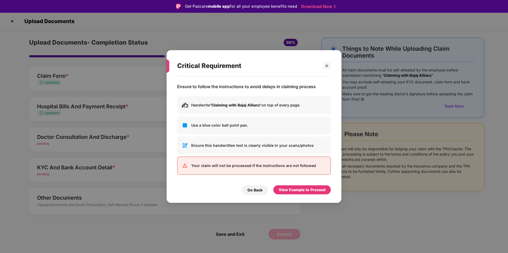
scroll to position [13, 0]
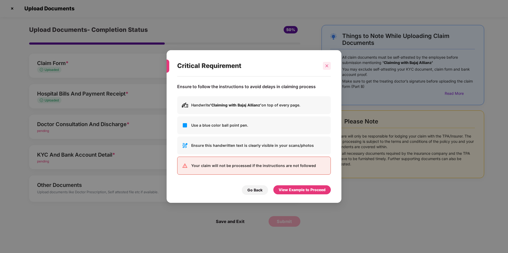
click at [326, 67] on icon "close" at bounding box center [327, 66] width 4 height 4
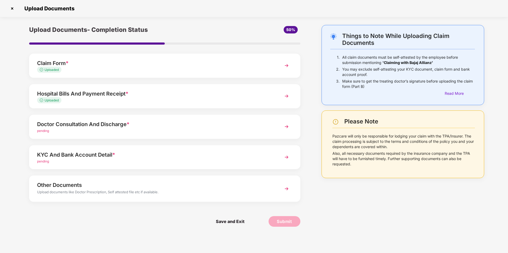
click at [46, 161] on span "pending" at bounding box center [43, 161] width 12 height 4
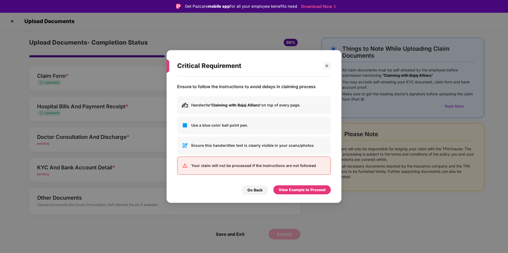
click at [247, 166] on p "Your claim will not be processed if the instructions are not followed" at bounding box center [258, 165] width 135 height 6
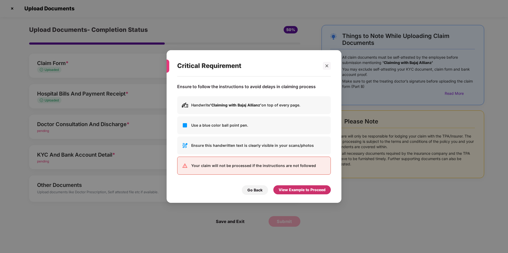
click at [294, 191] on div "View Example to Proceed" at bounding box center [302, 190] width 47 height 6
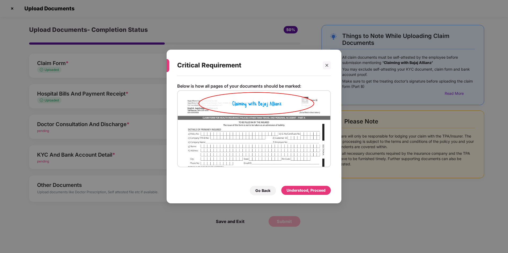
click at [254, 102] on img at bounding box center [254, 128] width 154 height 77
drag, startPoint x: 326, startPoint y: 64, endPoint x: 267, endPoint y: 76, distance: 60.2
click at [327, 64] on icon "close" at bounding box center [327, 65] width 4 height 4
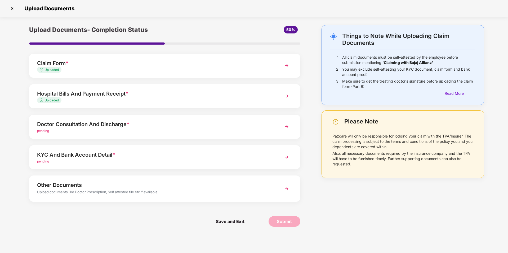
click at [42, 123] on div "Doctor Consultation And Discharge *" at bounding box center [154, 124] width 234 height 8
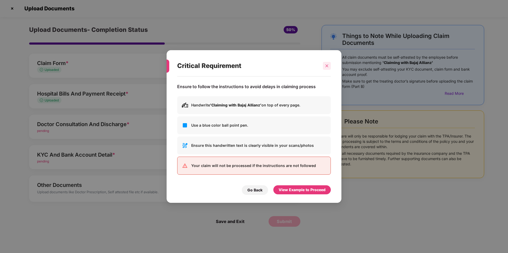
click at [328, 65] on icon "close" at bounding box center [327, 66] width 4 height 4
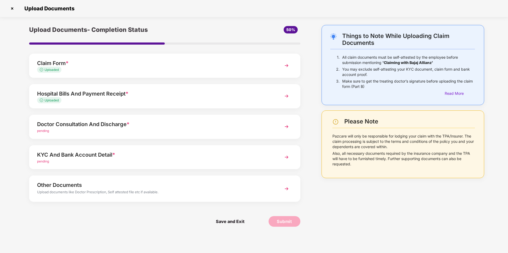
scroll to position [0, 0]
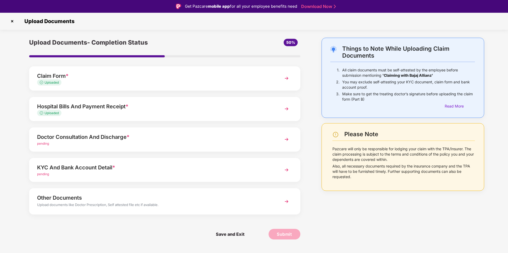
click at [70, 136] on div "Doctor Consultation And Discharge *" at bounding box center [154, 137] width 234 height 8
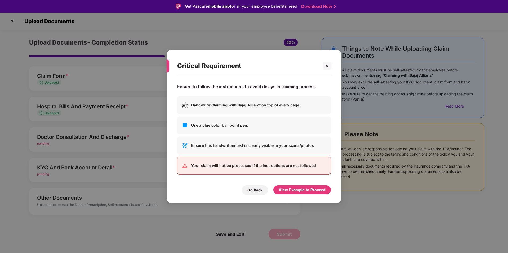
scroll to position [13, 0]
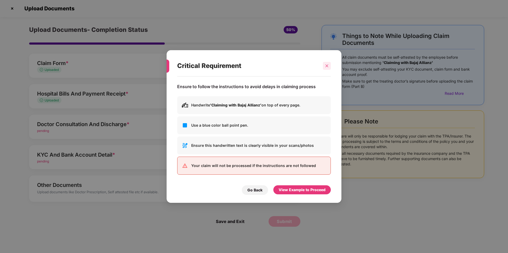
click at [327, 65] on icon "close" at bounding box center [327, 66] width 4 height 4
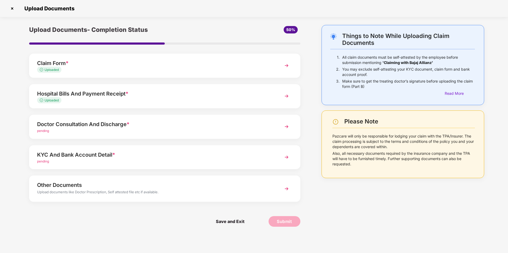
scroll to position [0, 0]
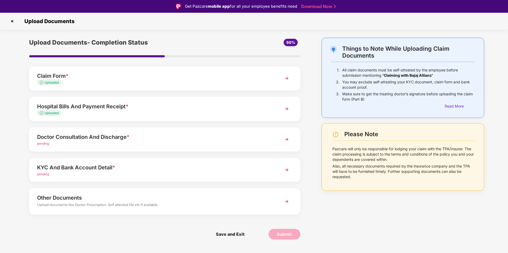
drag, startPoint x: 12, startPoint y: 21, endPoint x: 143, endPoint y: 36, distance: 131.7
click at [12, 21] on img at bounding box center [12, 21] width 8 height 8
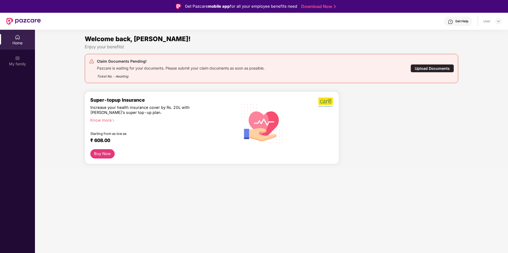
click at [426, 69] on div "Upload Documents" at bounding box center [432, 68] width 43 height 8
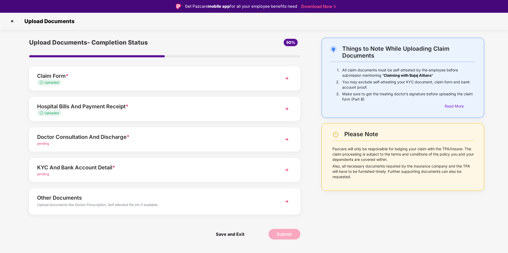
click at [252, 144] on div "pending" at bounding box center [154, 143] width 234 height 5
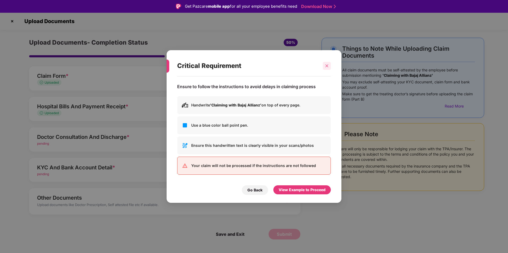
click at [328, 66] on icon "close" at bounding box center [327, 66] width 4 height 4
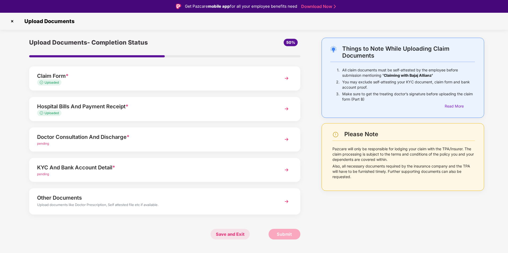
click at [235, 232] on span "Save and Exit" at bounding box center [230, 233] width 39 height 11
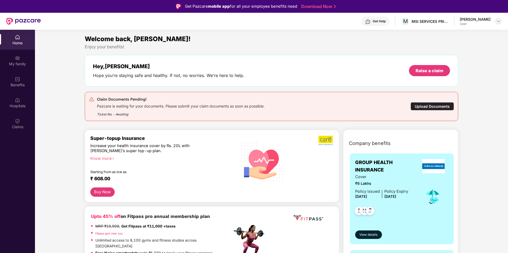
click at [497, 23] on div at bounding box center [499, 21] width 6 height 6
click at [471, 48] on div "[PERSON_NAME]" at bounding box center [469, 48] width 31 height 5
click at [17, 43] on div "Home" at bounding box center [17, 42] width 35 height 5
click at [19, 61] on div "My family" at bounding box center [17, 63] width 35 height 5
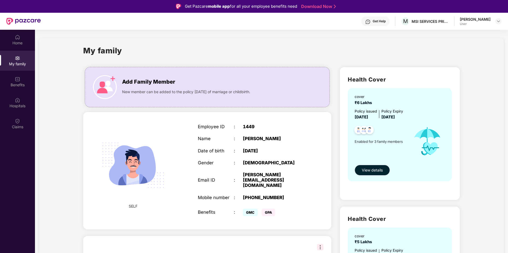
click at [495, 22] on div "[PERSON_NAME] User" at bounding box center [481, 21] width 42 height 9
click at [499, 23] on img at bounding box center [499, 21] width 4 height 4
click at [452, 37] on div "Logout" at bounding box center [473, 34] width 69 height 10
